Goal: Information Seeking & Learning: Learn about a topic

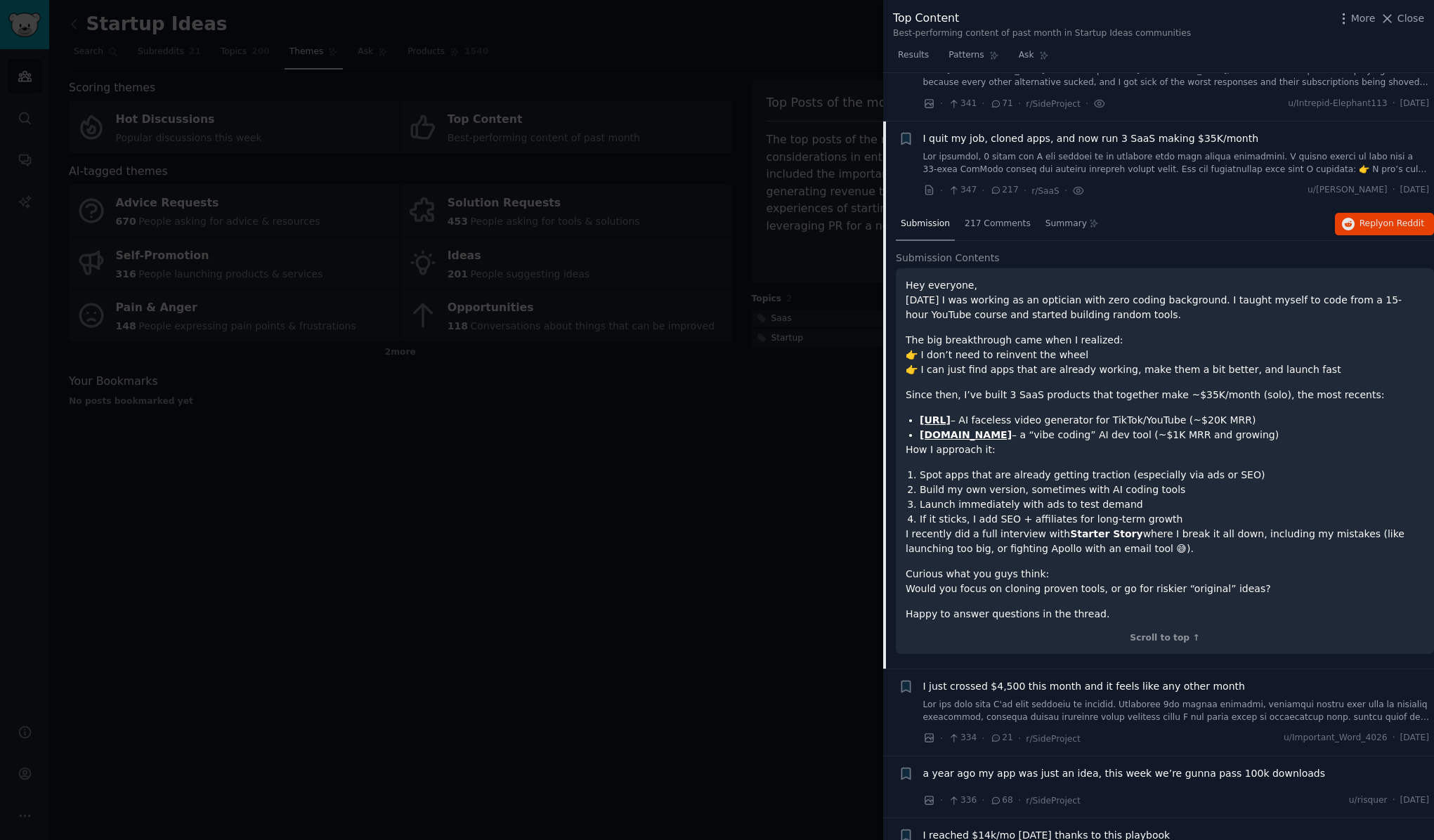
scroll to position [6795, 0]
click at [948, 511] on li "If it sticks, I add SEO + affiliates for long-term growth" at bounding box center [1173, 518] width 505 height 15
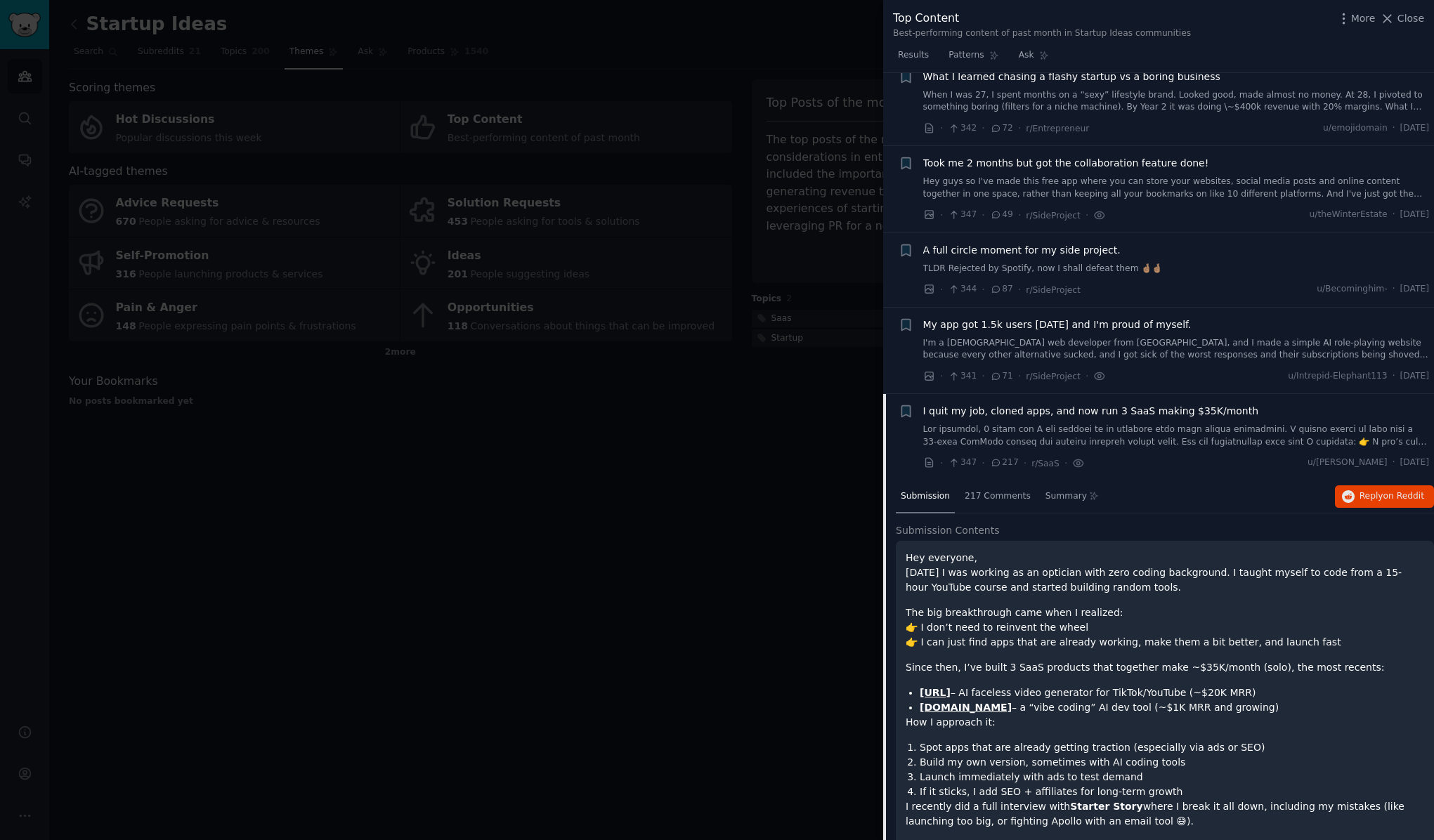
scroll to position [6543, 0]
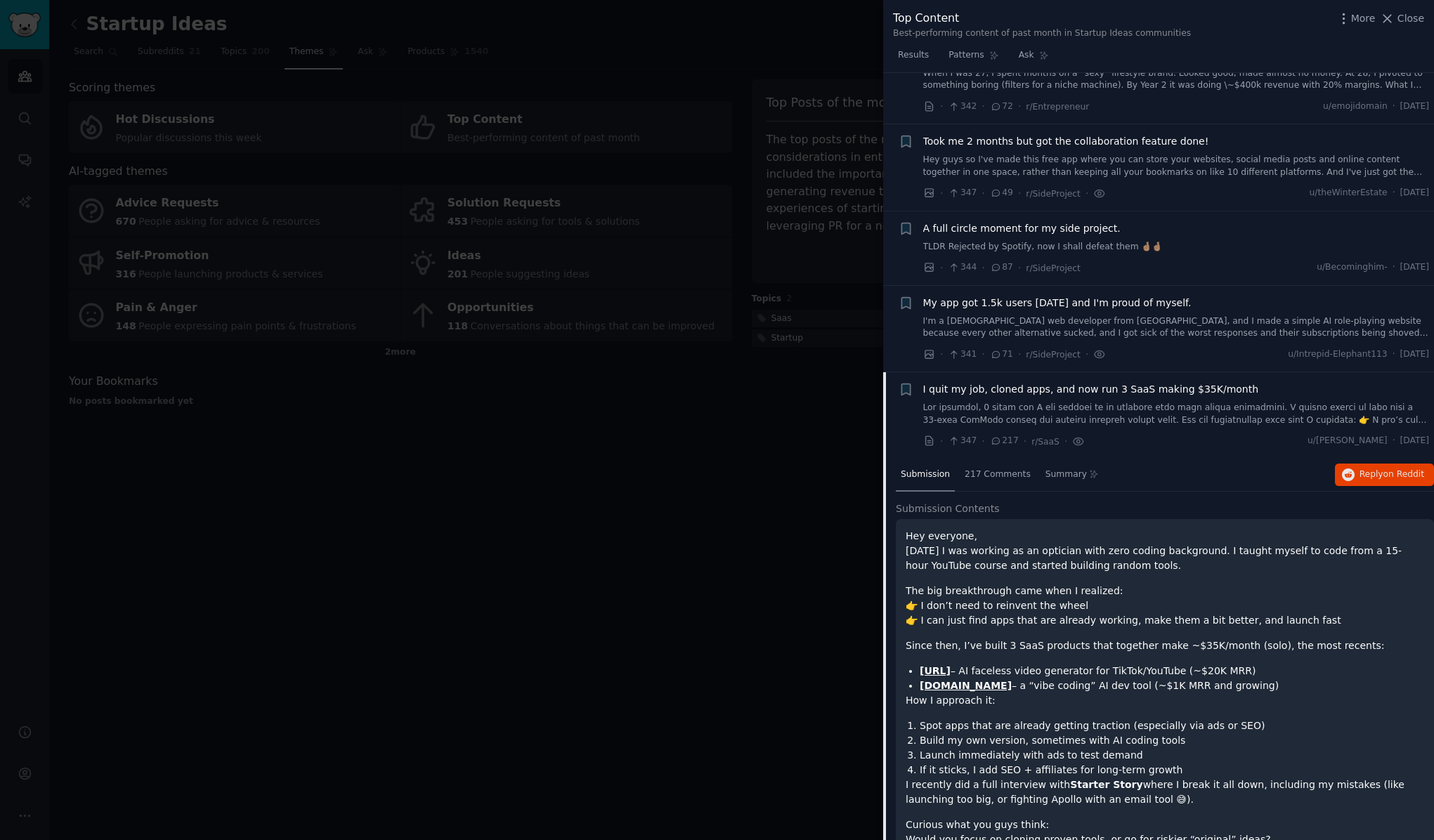
click at [1077, 382] on span "I quit my job, cloned apps, and now run 3 SaaS making $35K/month" at bounding box center [1092, 389] width 336 height 15
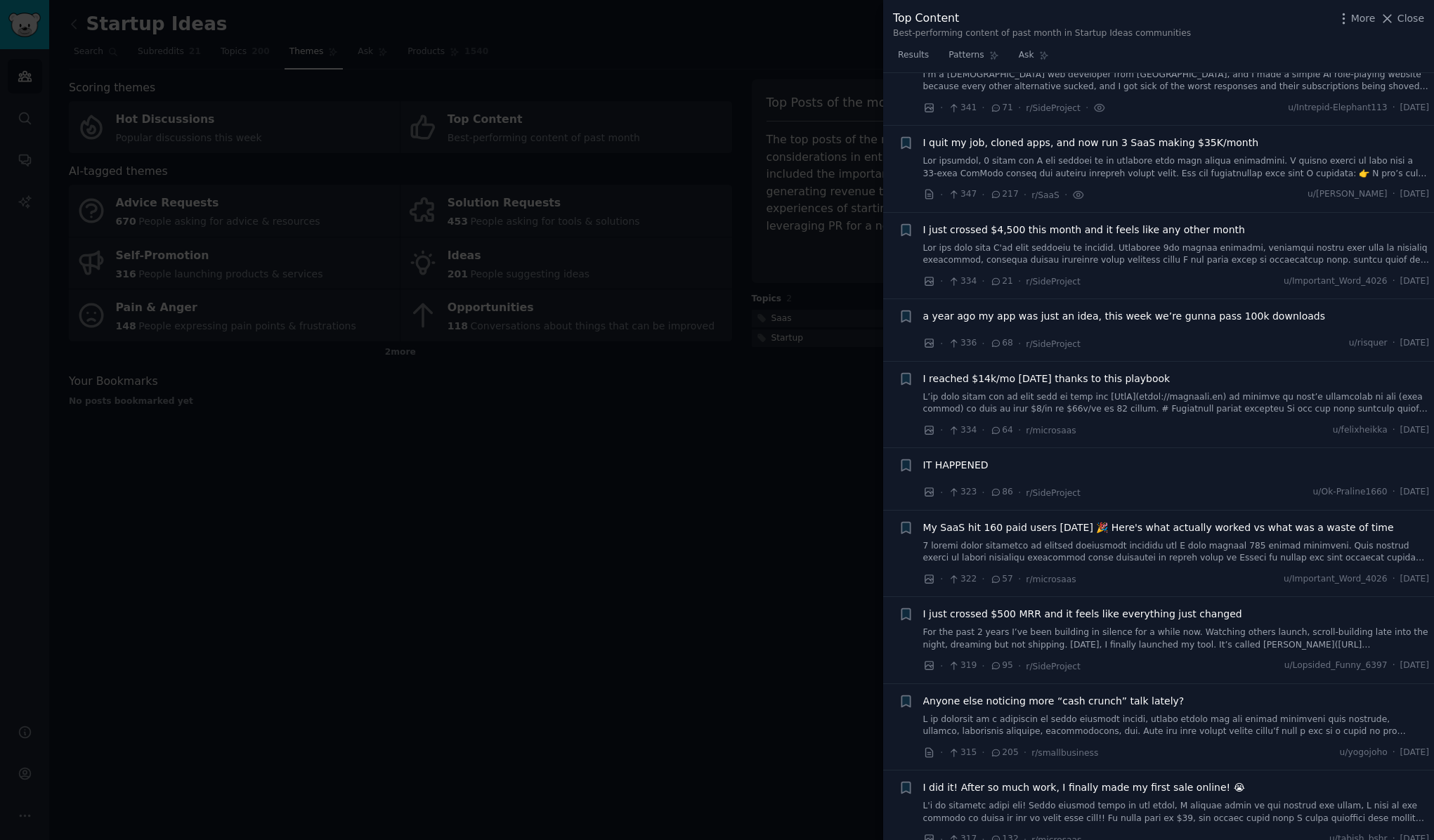
scroll to position [6794, 0]
click at [1219, 305] on span "a year ago my app was just an idea, this week we’re gunna pass 100k downloads" at bounding box center [1125, 312] width 402 height 15
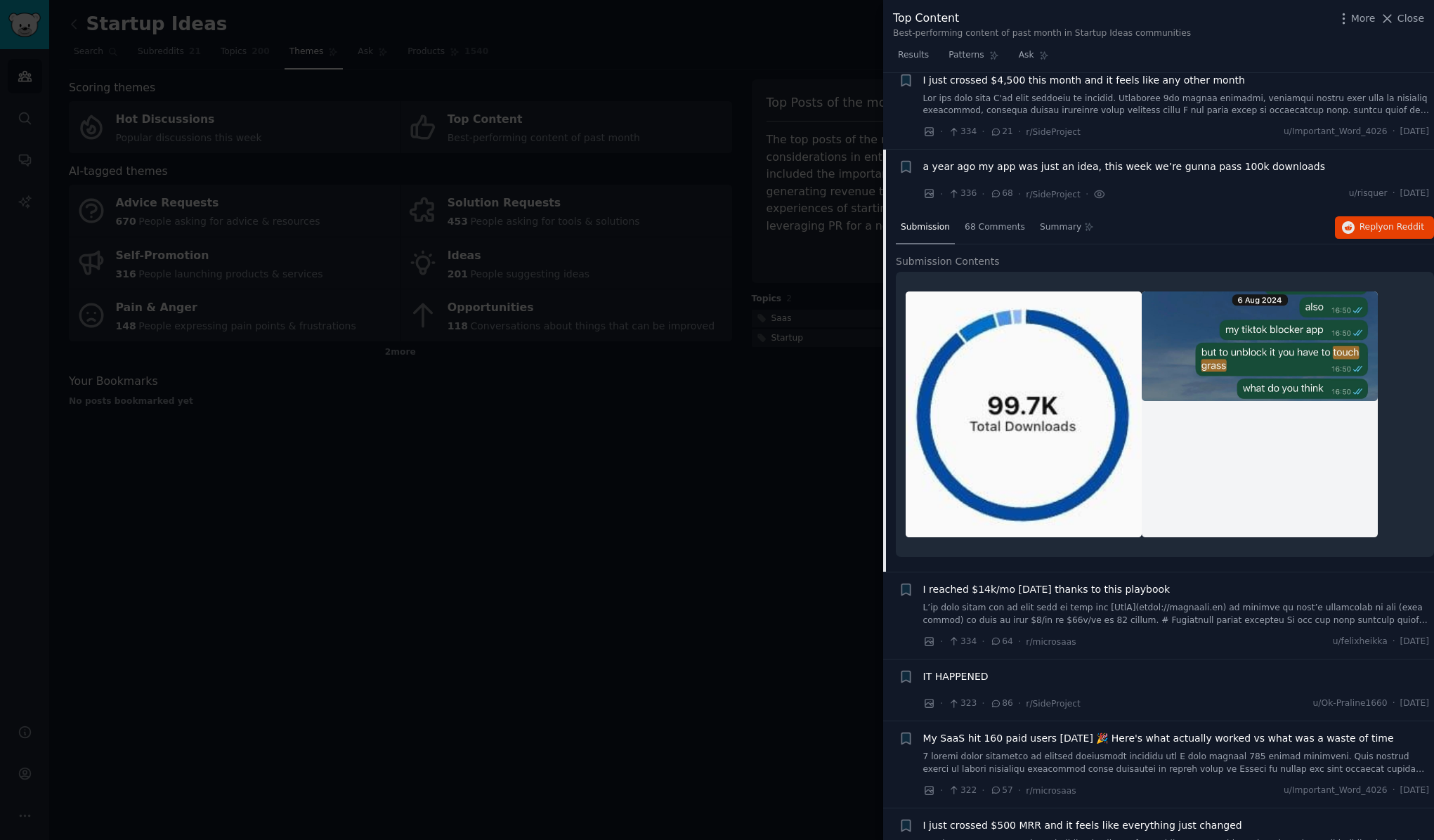
scroll to position [6934, 0]
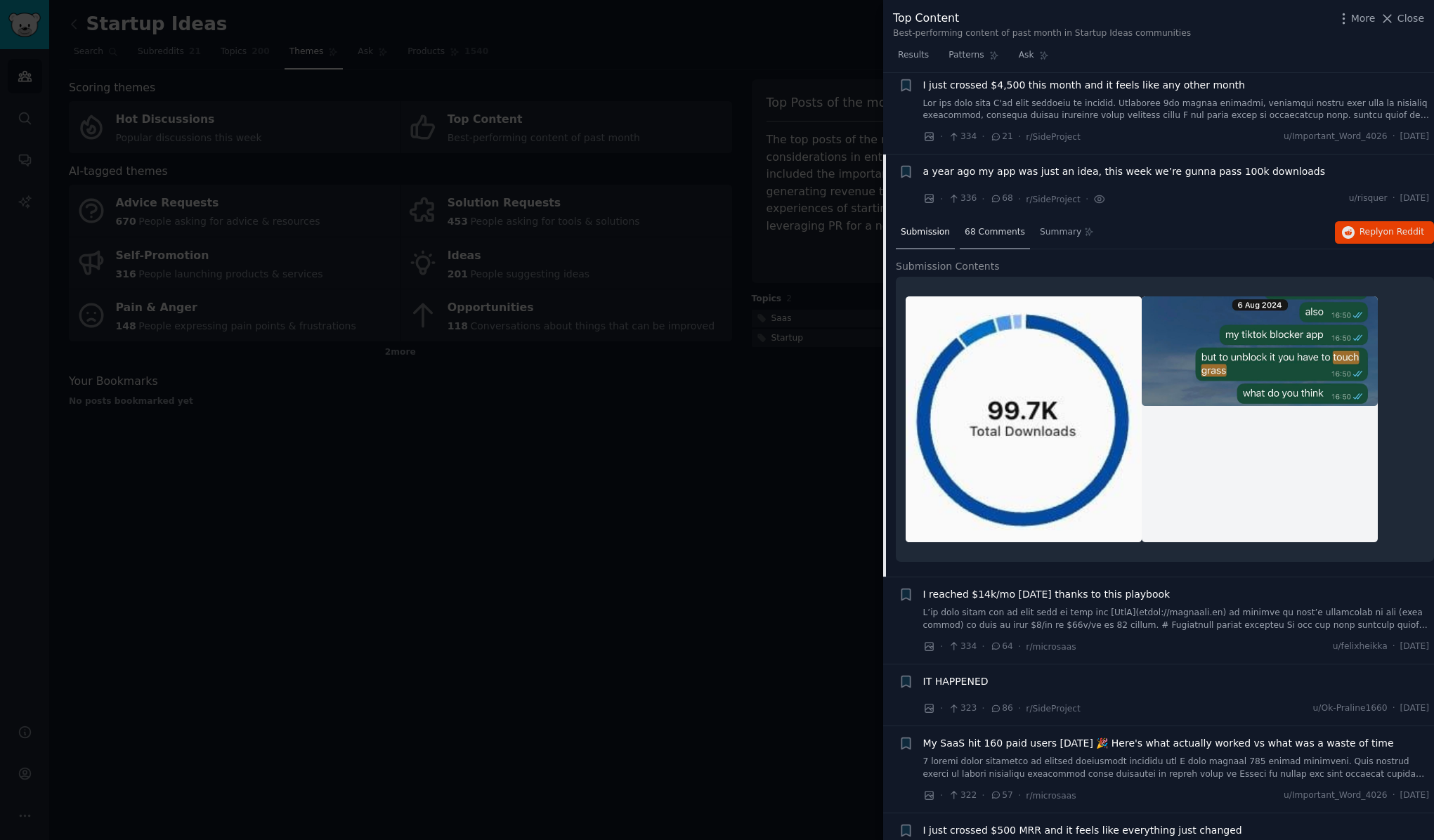
click at [1004, 227] on span "68 Comments" at bounding box center [995, 233] width 60 height 12
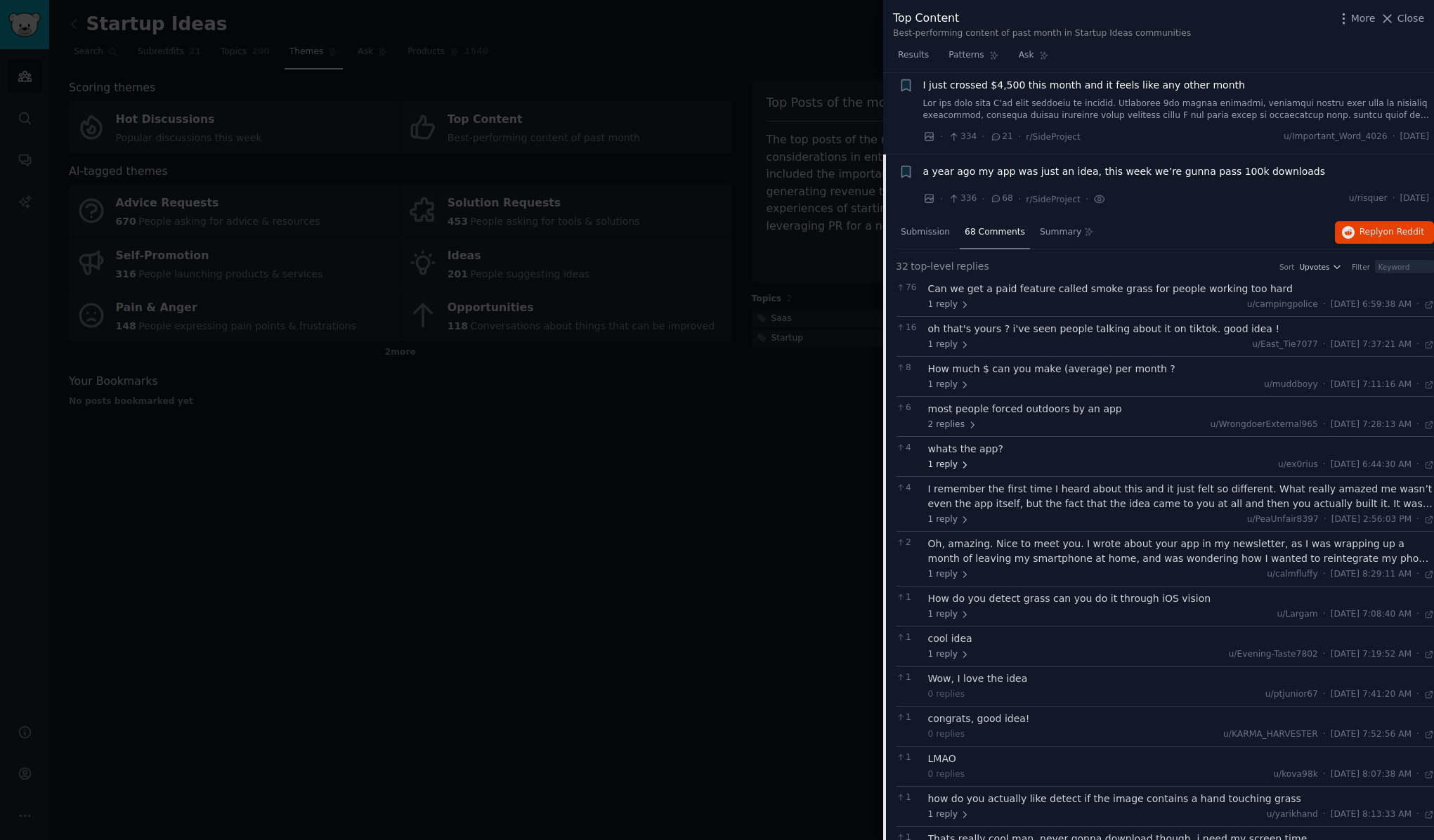
click at [949, 459] on span "1 reply" at bounding box center [949, 465] width 42 height 12
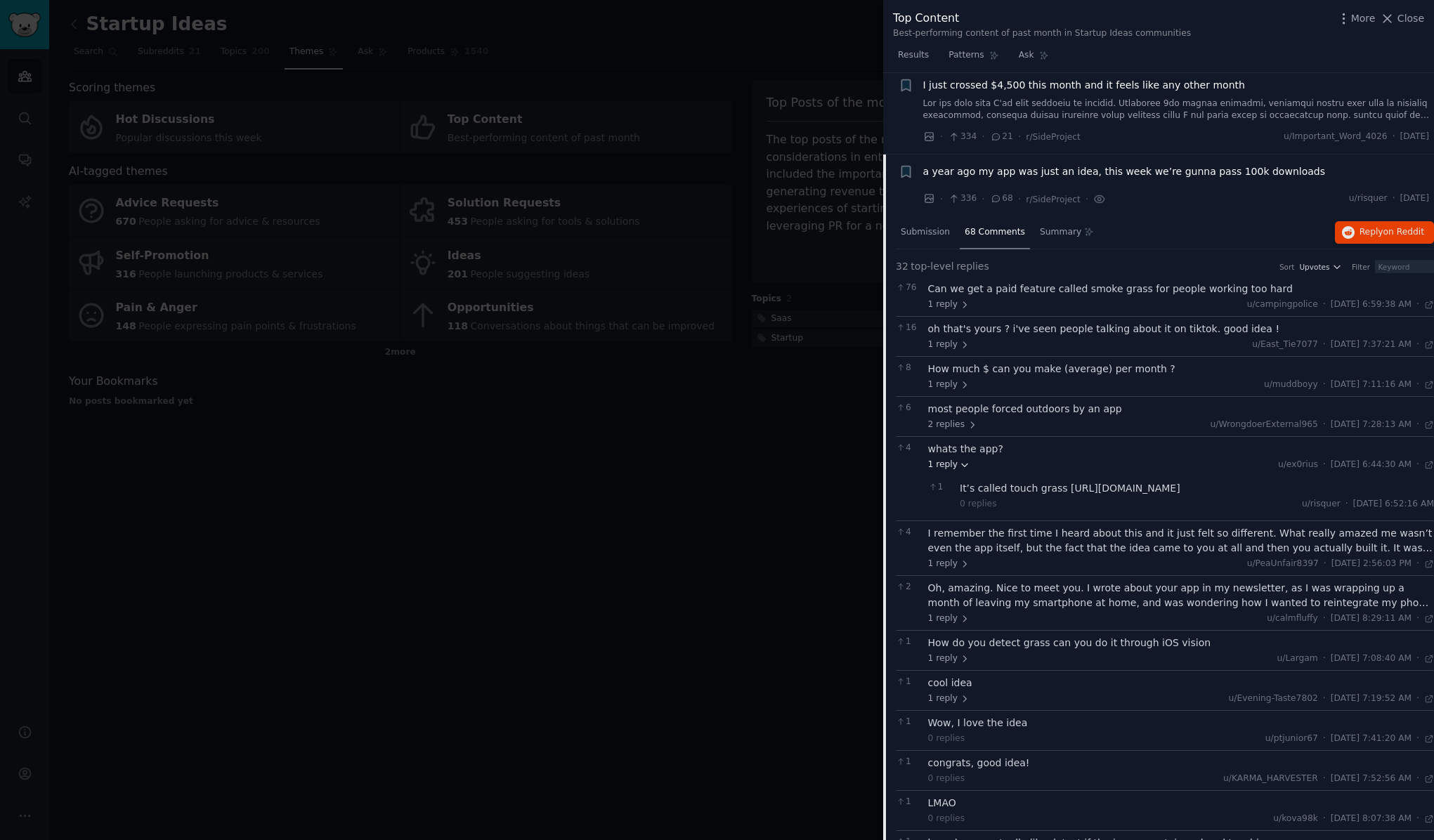
click at [949, 459] on span "1 reply" at bounding box center [949, 465] width 42 height 12
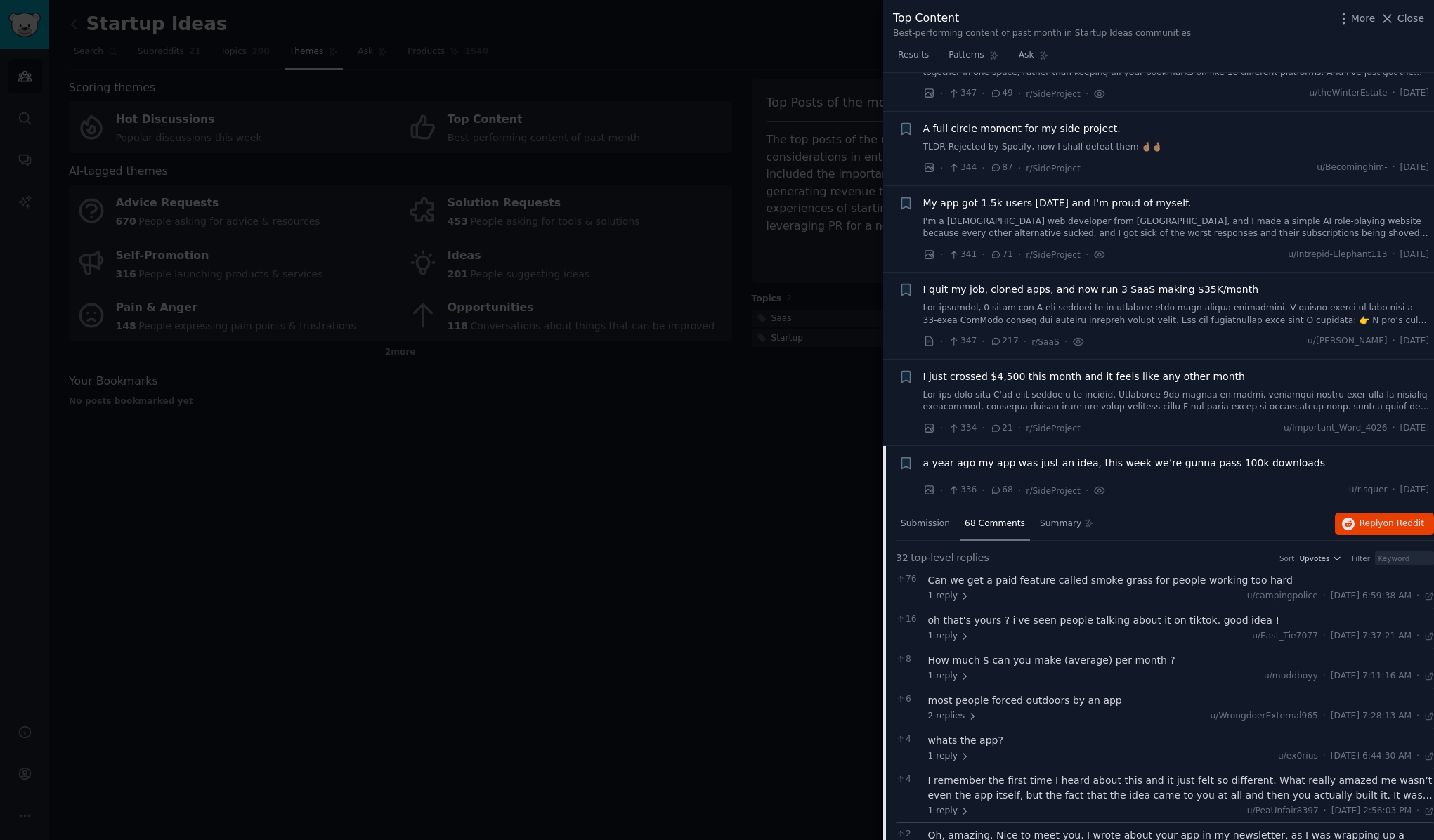
scroll to position [6542, 0]
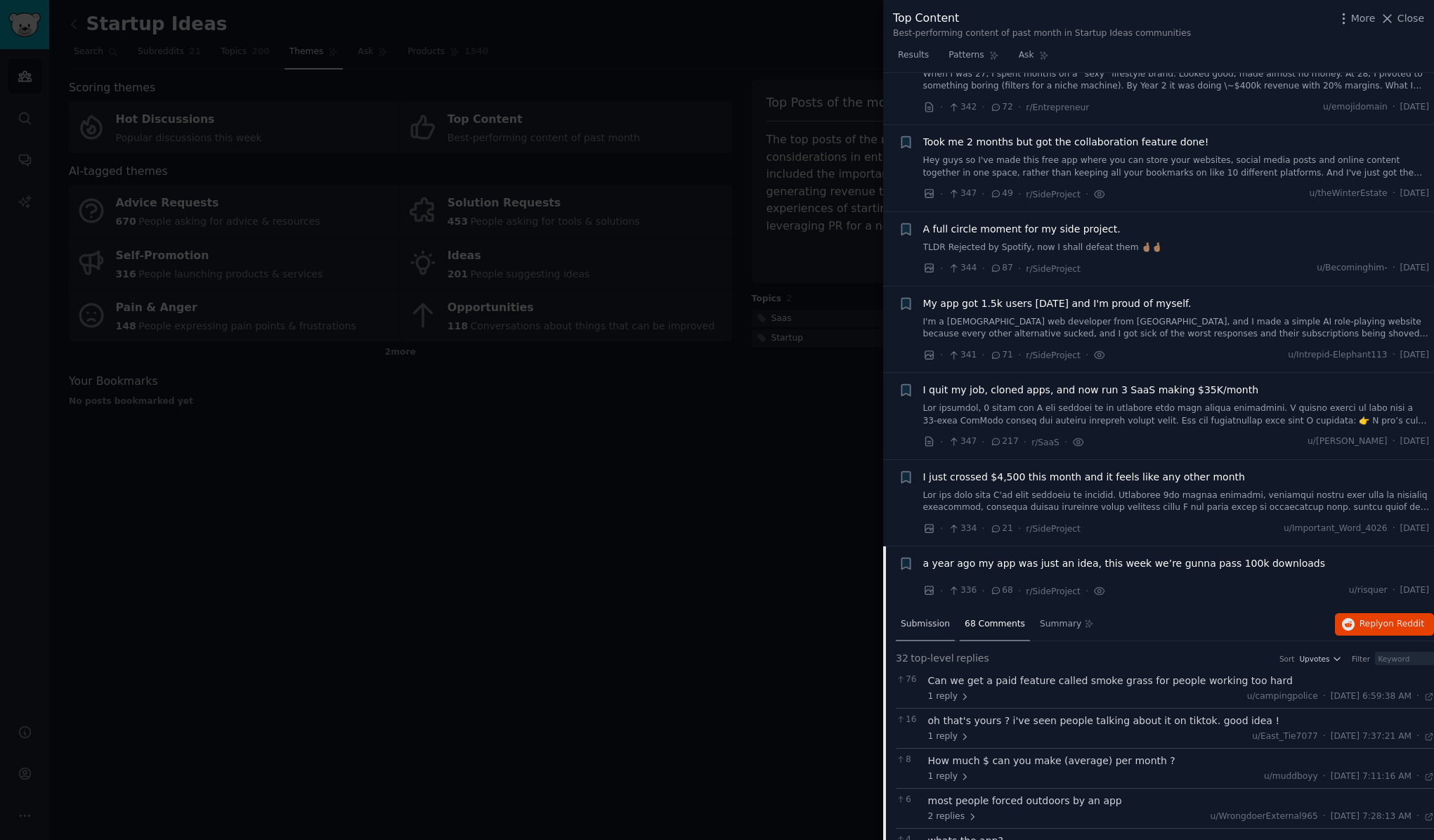
click at [941, 619] on span "Submission" at bounding box center [925, 625] width 49 height 12
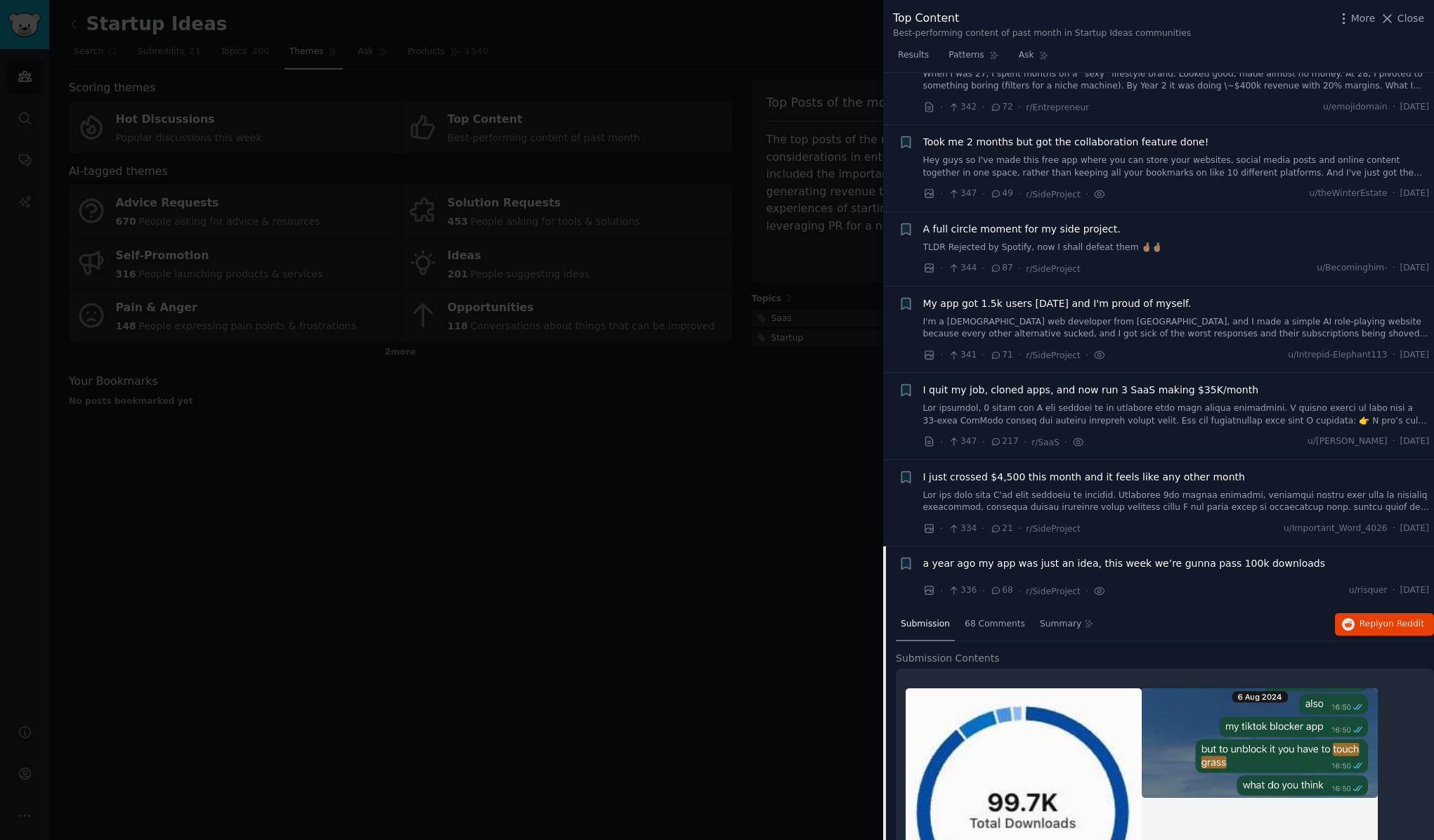
click at [984, 556] on span "a year ago my app was just an idea, this week we’re gunna pass 100k downloads" at bounding box center [1125, 564] width 402 height 15
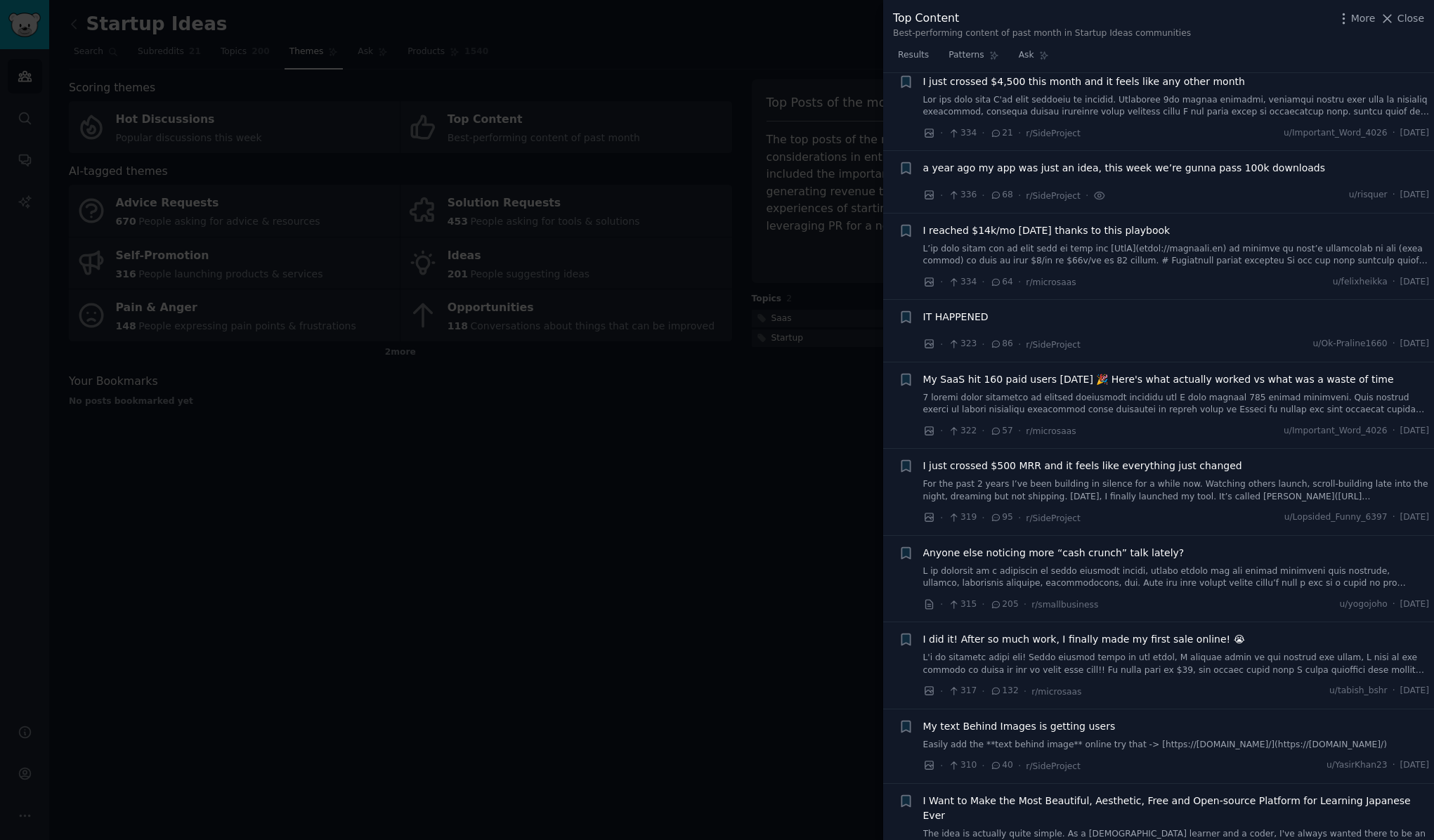
scroll to position [6963, 0]
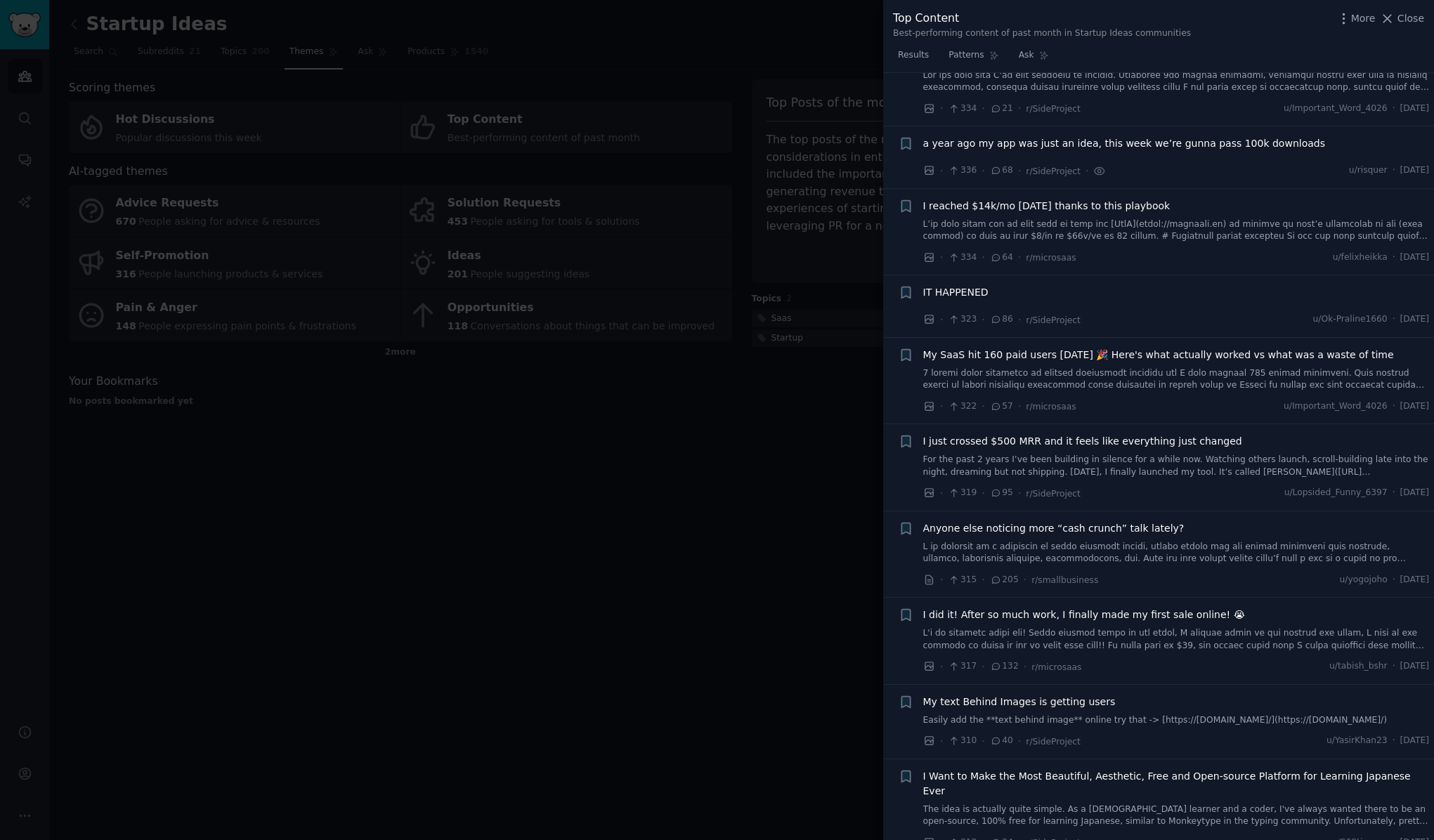
click at [1045, 199] on span "I reached $14k/mo [DATE] thanks to this playbook" at bounding box center [1047, 206] width 247 height 15
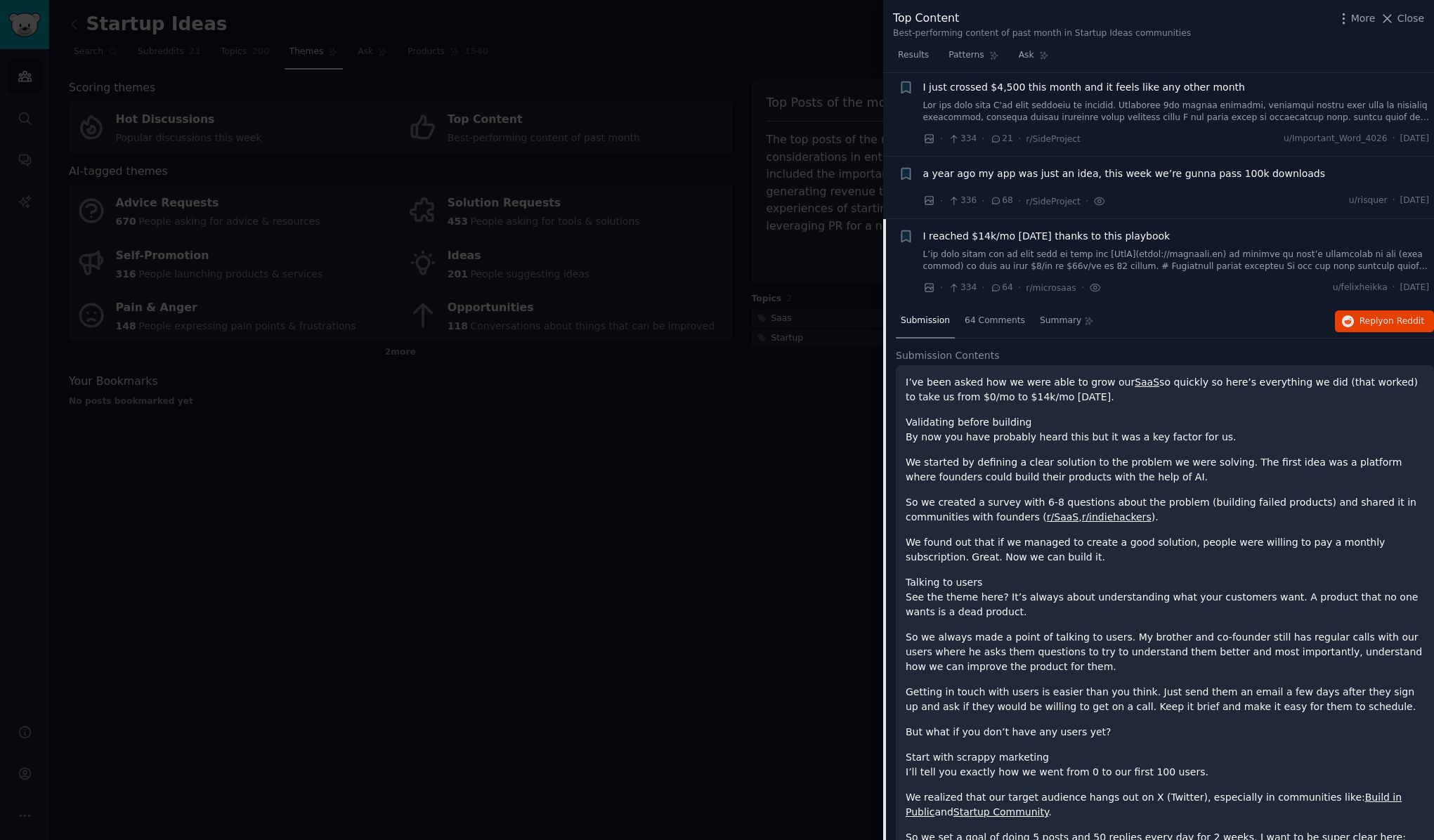
scroll to position [6929, 0]
click at [1156, 232] on span "I reached $14k/mo [DATE] thanks to this playbook" at bounding box center [1047, 239] width 247 height 15
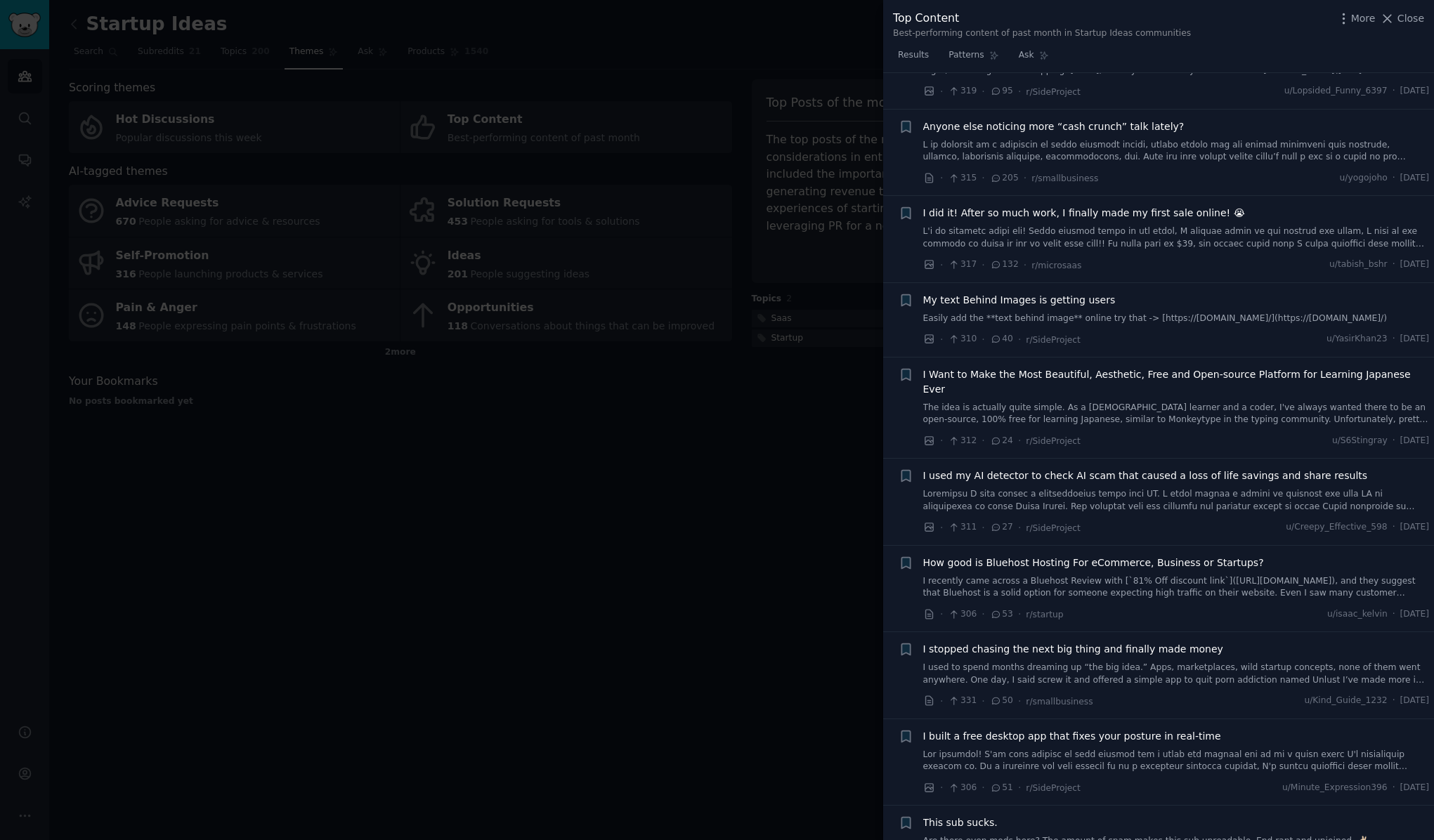
scroll to position [7401, 0]
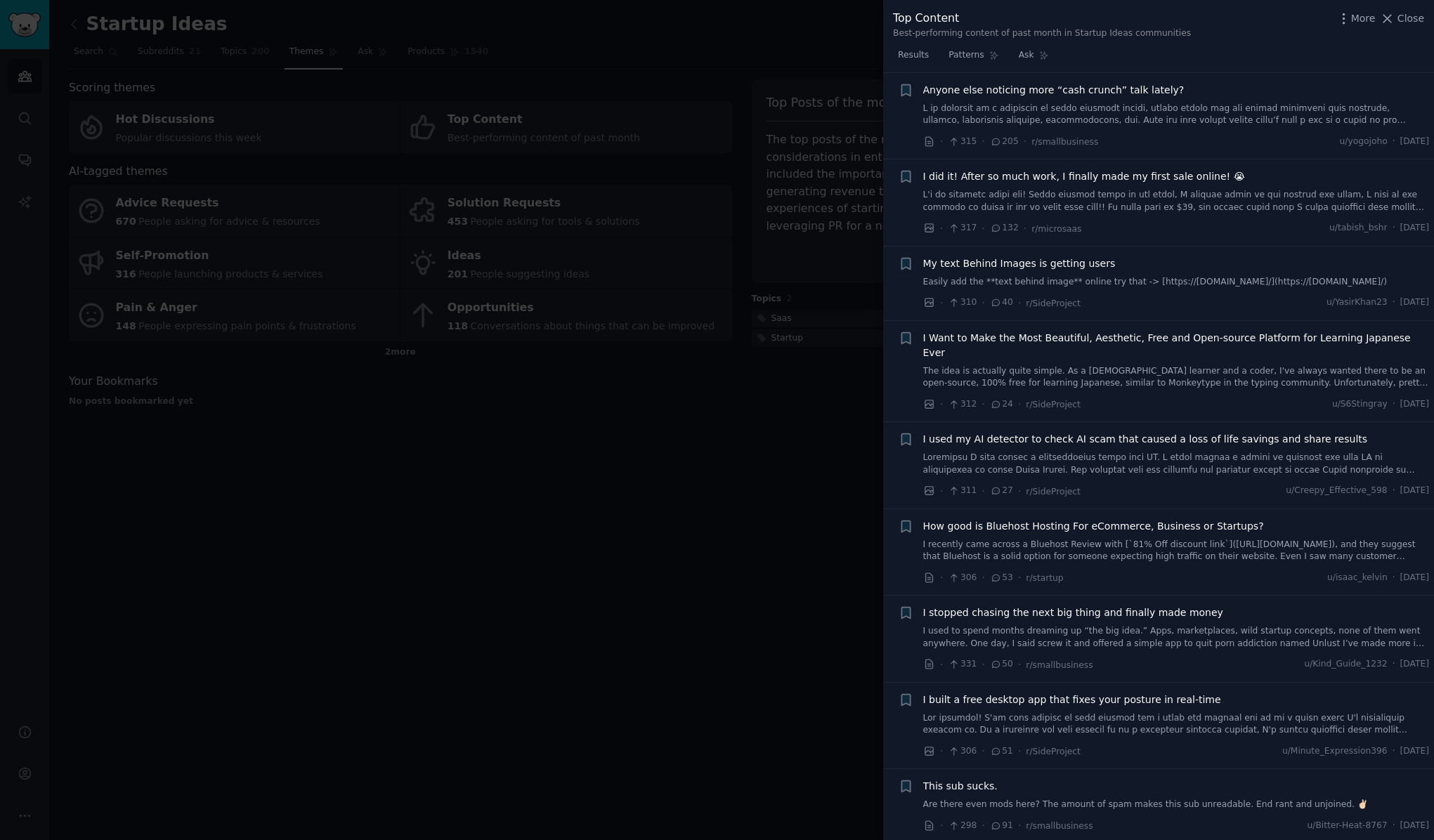
click at [1222, 625] on link "I used to spend months dreaming up “the big idea.” Apps, marketplaces, wild sta…" at bounding box center [1177, 637] width 507 height 25
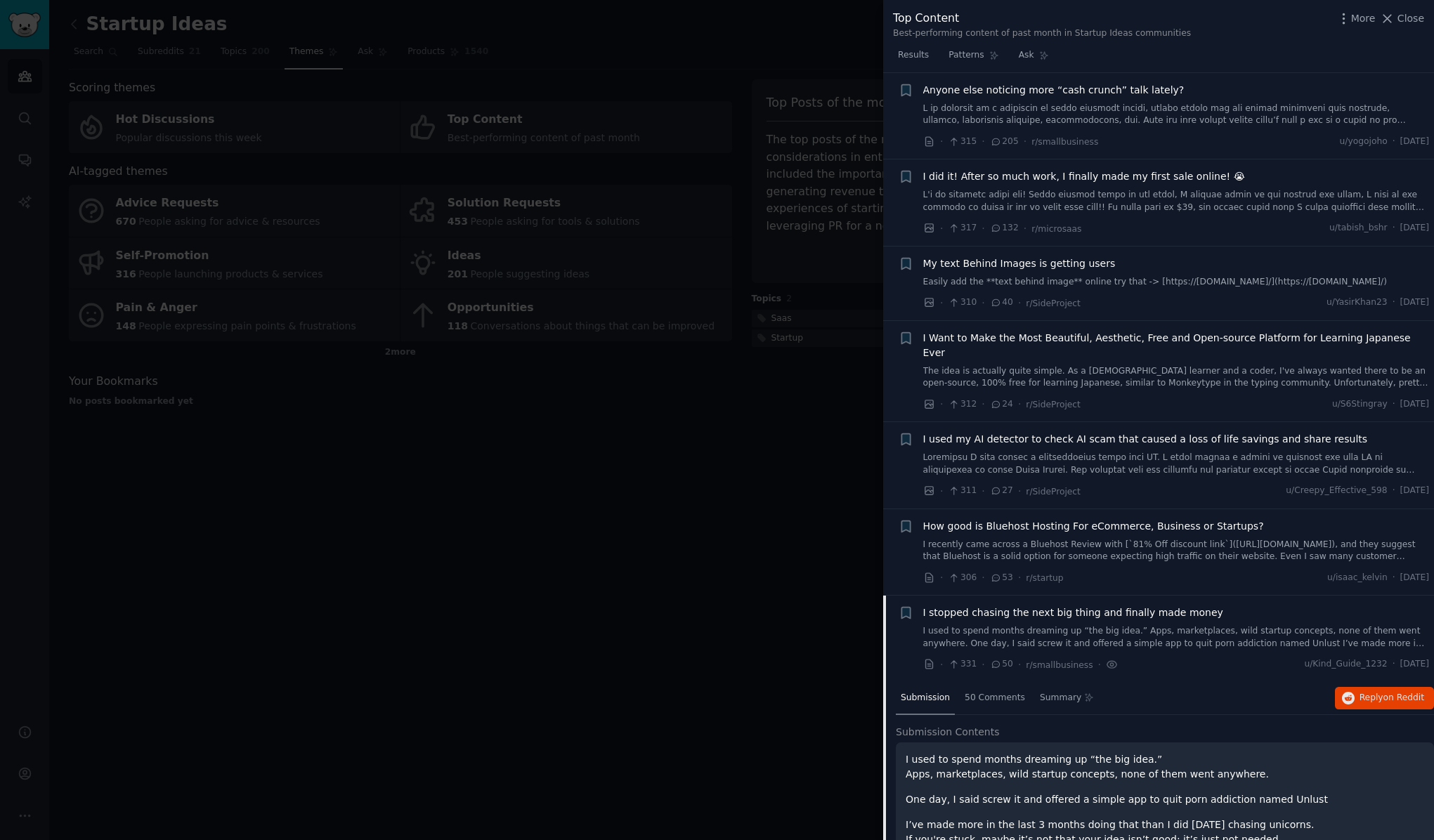
scroll to position [7626, 0]
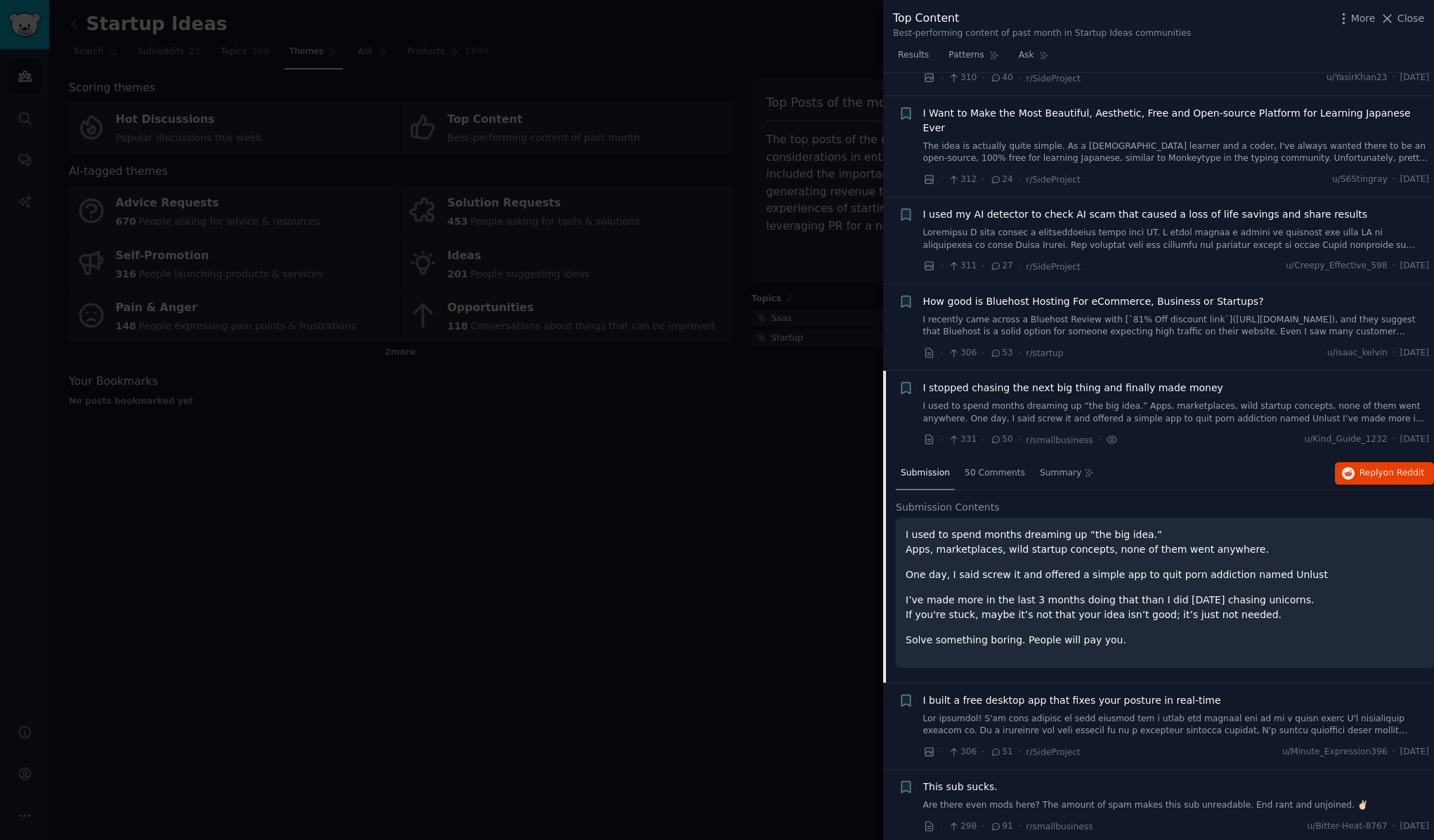
click at [1169, 380] on span "I stopped chasing the next big thing and finally made money" at bounding box center [1074, 388] width 300 height 15
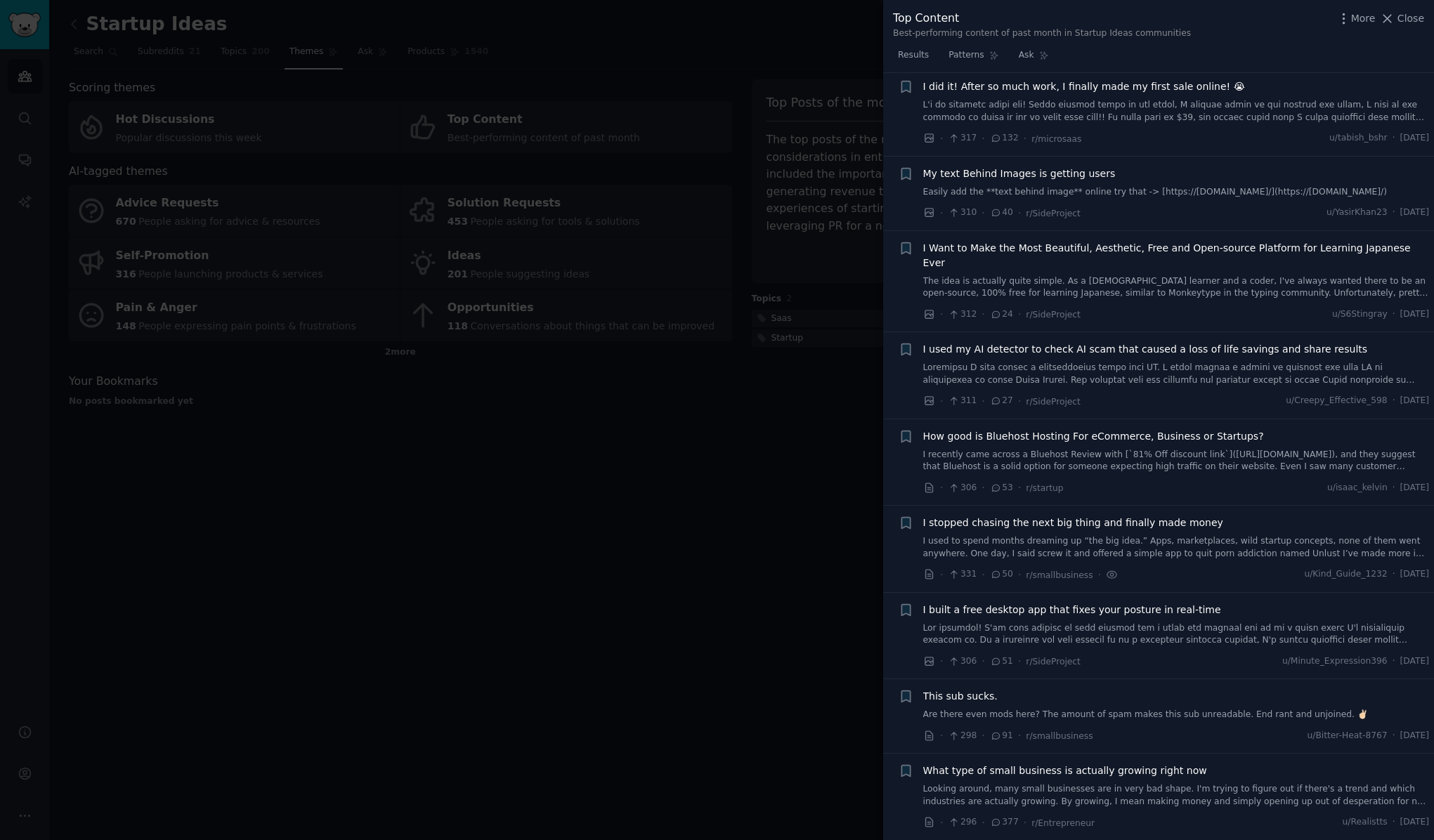
scroll to position [7401, 0]
